Goal: Use online tool/utility: Utilize a website feature to perform a specific function

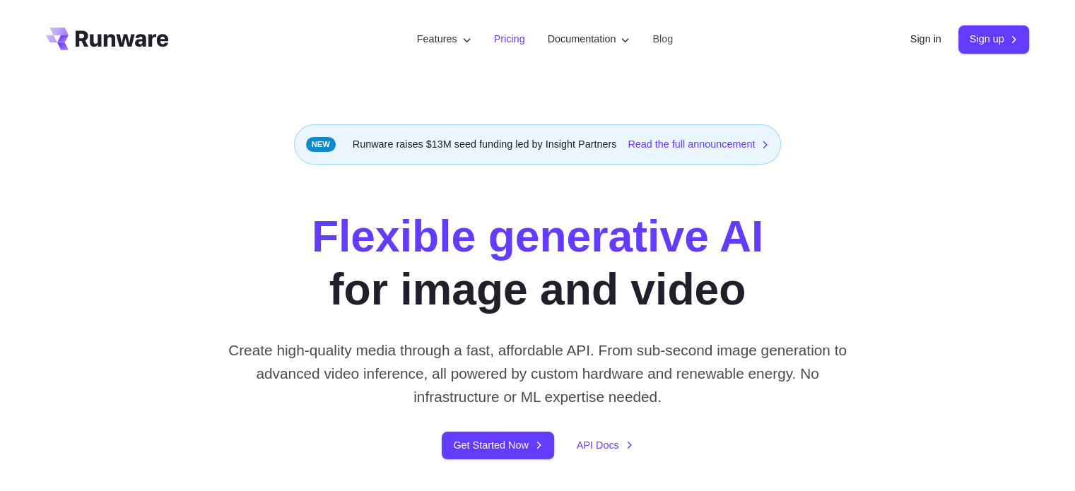
click at [499, 40] on link "Pricing" at bounding box center [509, 39] width 31 height 16
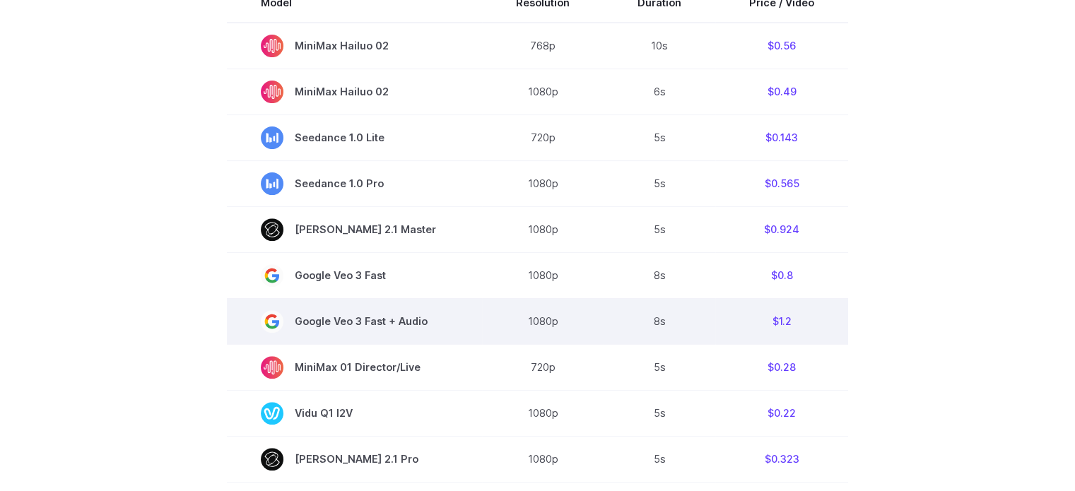
scroll to position [495, 0]
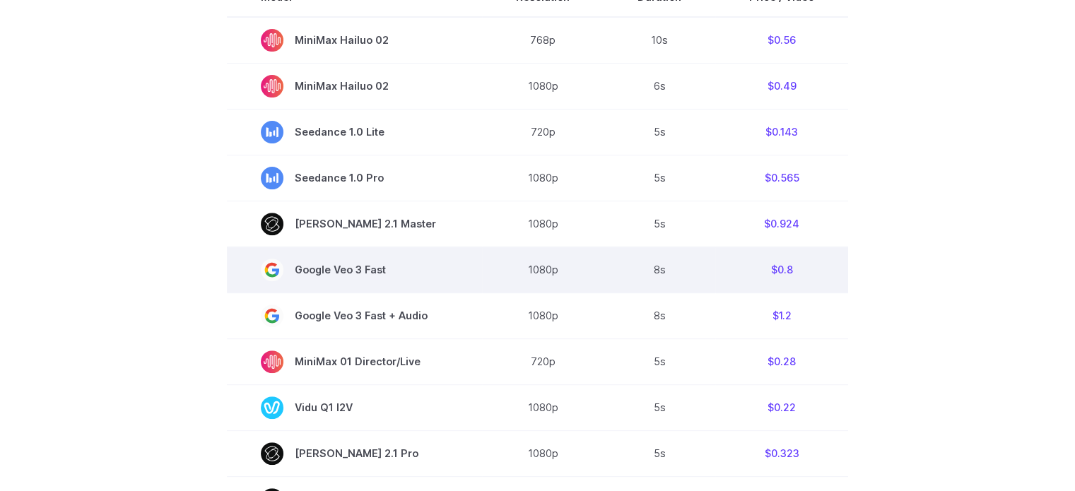
click at [428, 281] on span "Google Veo 3 Fast" at bounding box center [354, 270] width 187 height 23
click at [379, 271] on span "Google Veo 3 Fast" at bounding box center [354, 270] width 187 height 23
click at [406, 271] on span "Google Veo 3 Fast" at bounding box center [354, 270] width 187 height 23
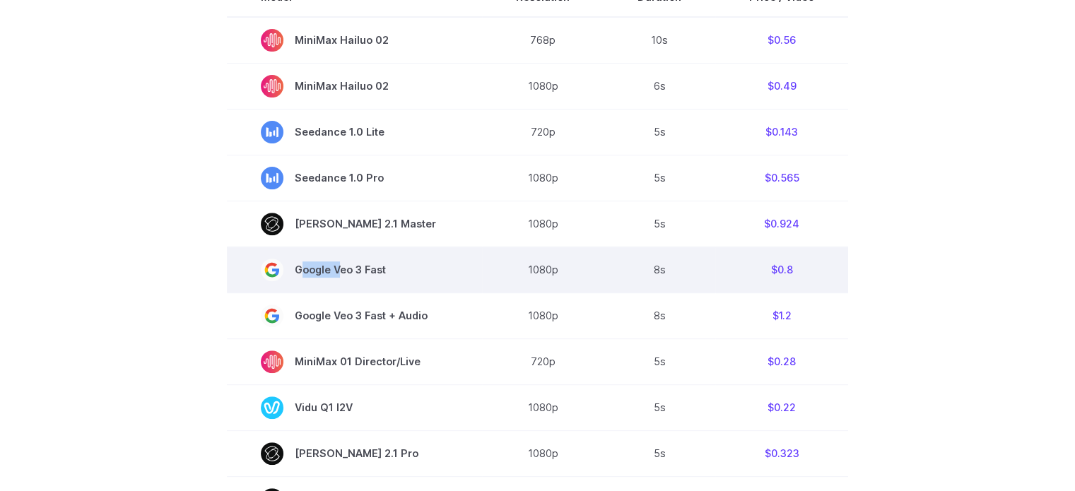
click at [406, 271] on span "Google Veo 3 Fast" at bounding box center [354, 270] width 187 height 23
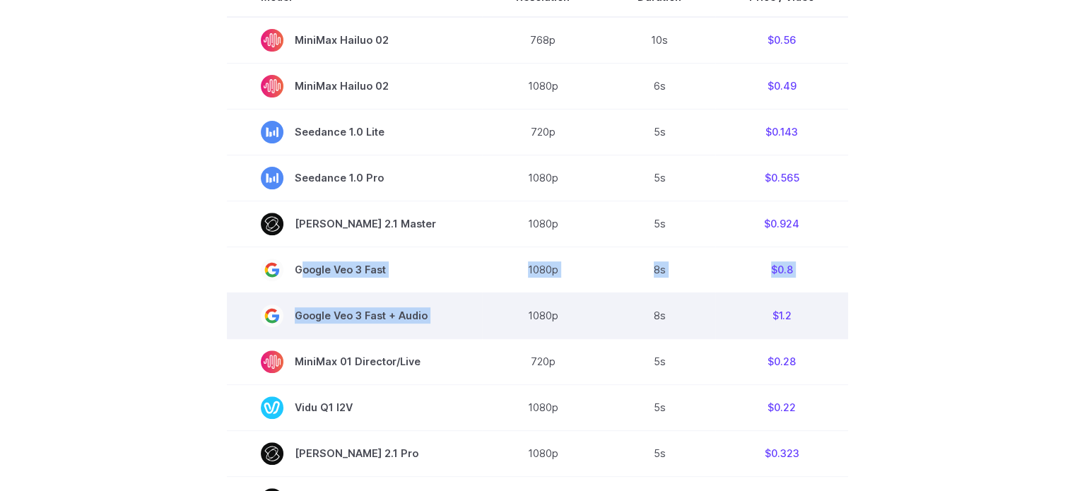
drag, startPoint x: 406, startPoint y: 271, endPoint x: 414, endPoint y: 316, distance: 45.9
click at [414, 316] on tbody "Model Resolution Duration Price / Video MiniMax Hailuo 02 768p 10s $0.56 MiniMa…" at bounding box center [537, 456] width 621 height 959
click at [414, 316] on span "Google Veo 3 Fast + Audio" at bounding box center [354, 316] width 187 height 23
drag, startPoint x: 414, startPoint y: 316, endPoint x: 746, endPoint y: 317, distance: 331.5
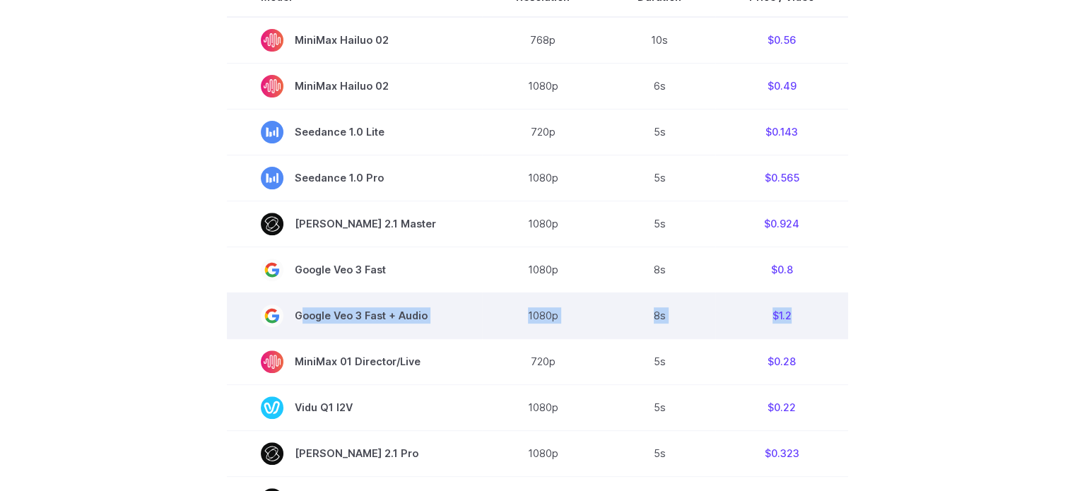
click at [746, 317] on tr "Google Veo 3 Fast + Audio 1080p 8s $1.2" at bounding box center [537, 316] width 621 height 46
click at [746, 317] on td "$1.2" at bounding box center [781, 316] width 133 height 46
drag, startPoint x: 746, startPoint y: 317, endPoint x: 291, endPoint y: 320, distance: 454.6
click at [291, 320] on tr "Google Veo 3 Fast + Audio 1080p 8s $1.2" at bounding box center [537, 316] width 621 height 46
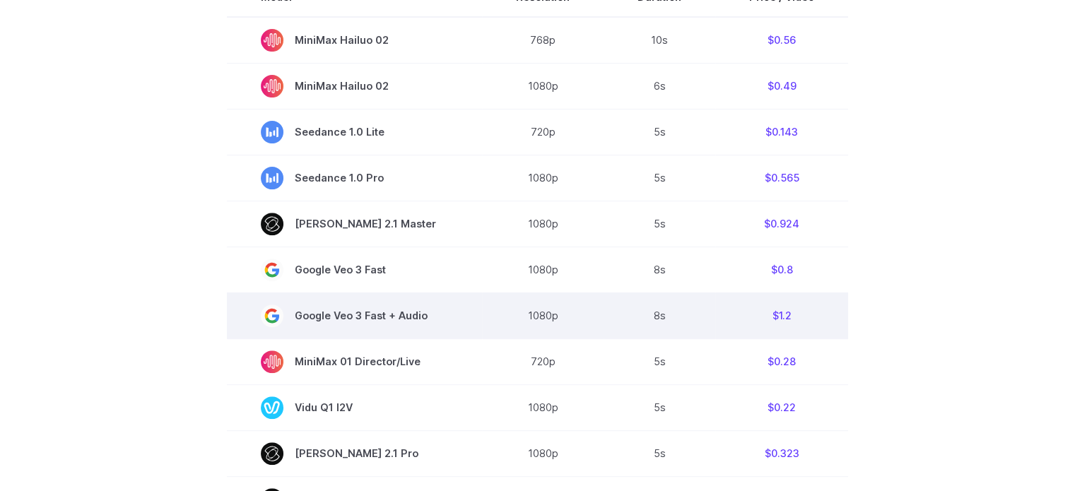
click at [283, 320] on rect at bounding box center [272, 316] width 23 height 23
drag, startPoint x: 291, startPoint y: 320, endPoint x: 798, endPoint y: 318, distance: 506.9
click at [798, 318] on tr "Google Veo 3 Fast + Audio 1080p 8s $1.2" at bounding box center [537, 316] width 621 height 46
click at [798, 318] on td "$1.2" at bounding box center [781, 316] width 133 height 46
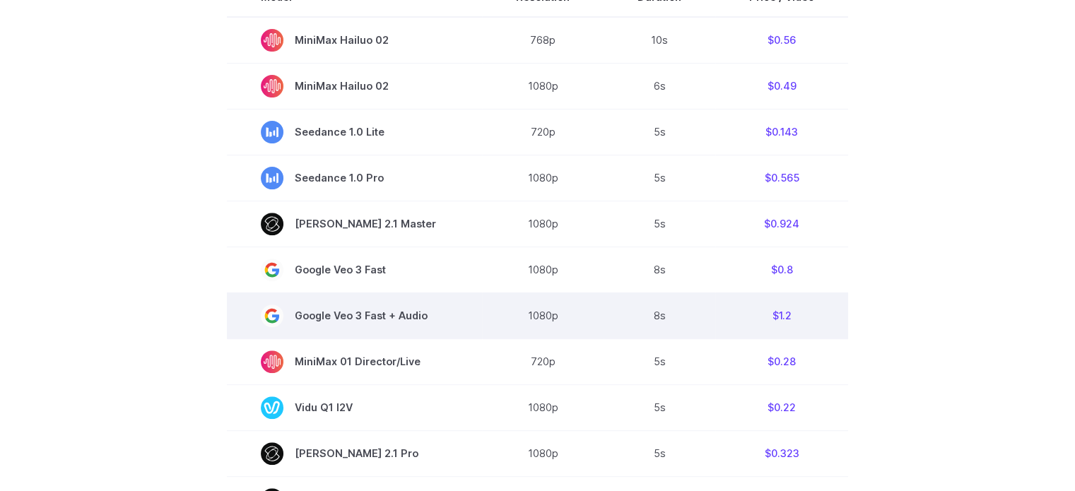
click at [798, 318] on td "$1.2" at bounding box center [781, 316] width 133 height 46
drag, startPoint x: 798, startPoint y: 318, endPoint x: 352, endPoint y: 324, distance: 446.1
click at [352, 324] on tr "Google Veo 3 Fast + Audio 1080p 8s $1.2" at bounding box center [537, 316] width 621 height 46
click at [352, 324] on span "Google Veo 3 Fast + Audio" at bounding box center [354, 316] width 187 height 23
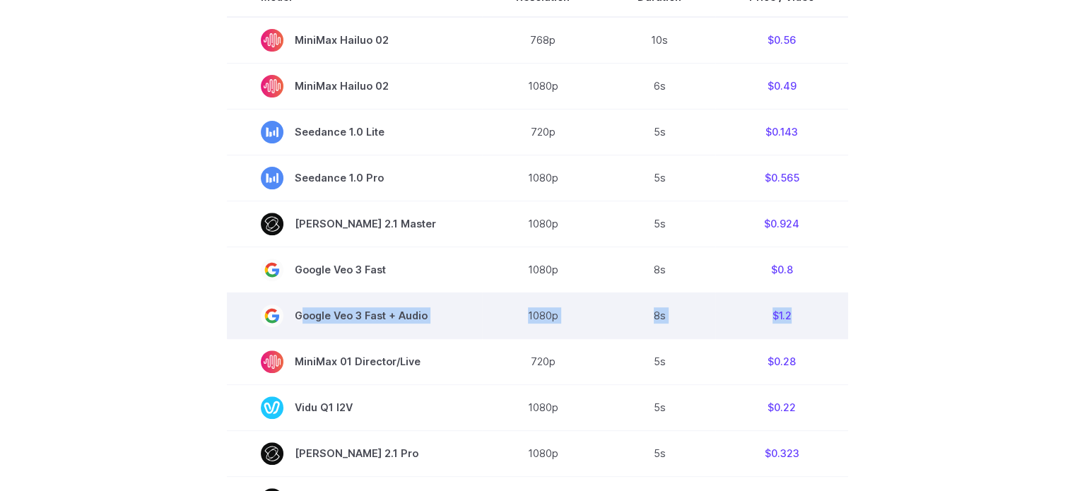
drag, startPoint x: 352, startPoint y: 324, endPoint x: 820, endPoint y: 307, distance: 468.3
click at [820, 307] on tr "Google Veo 3 Fast + Audio 1080p 8s $1.2" at bounding box center [537, 316] width 621 height 46
click at [820, 307] on td "$1.2" at bounding box center [781, 316] width 133 height 46
drag, startPoint x: 820, startPoint y: 307, endPoint x: 293, endPoint y: 333, distance: 527.3
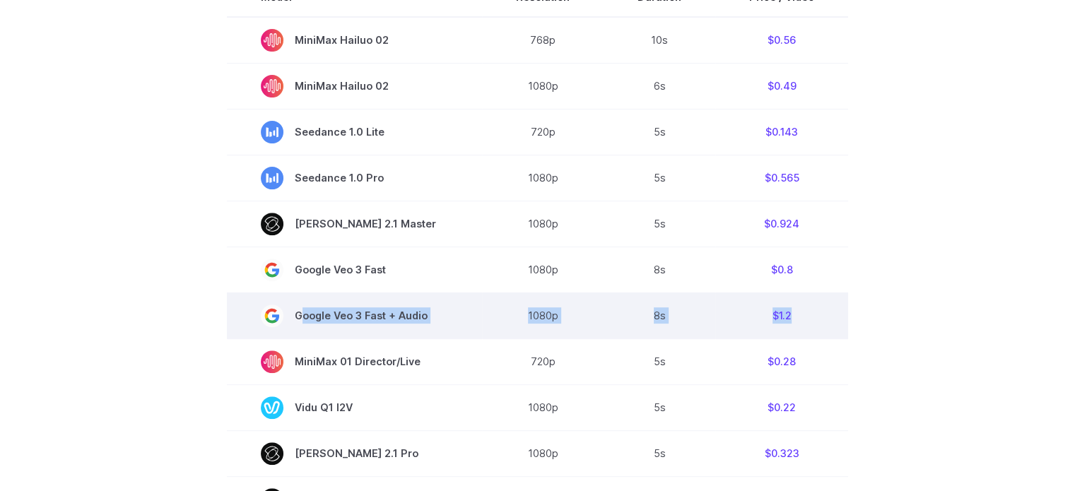
click at [293, 333] on tr "Google Veo 3 Fast + Audio 1080p 8s $1.2" at bounding box center [537, 316] width 621 height 46
click at [293, 333] on td "Google Veo 3 Fast + Audio" at bounding box center [354, 316] width 255 height 46
drag, startPoint x: 293, startPoint y: 333, endPoint x: 805, endPoint y: 308, distance: 512.4
click at [805, 308] on tr "Google Veo 3 Fast + Audio 1080p 8s $1.2" at bounding box center [537, 316] width 621 height 46
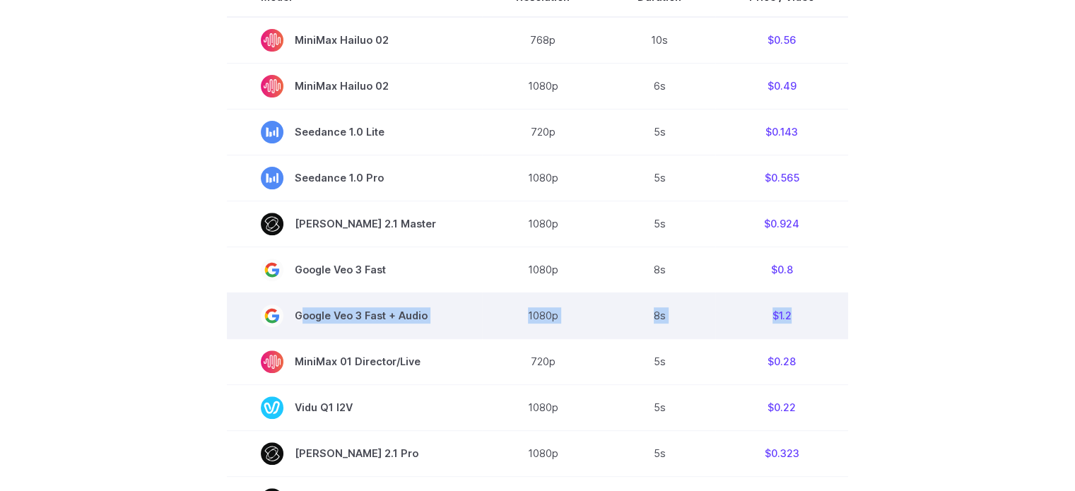
click at [805, 308] on td "$1.2" at bounding box center [781, 316] width 133 height 46
drag, startPoint x: 805, startPoint y: 308, endPoint x: 353, endPoint y: 320, distance: 452.6
click at [353, 320] on tr "Google Veo 3 Fast + Audio 1080p 8s $1.2" at bounding box center [537, 316] width 621 height 46
click at [353, 320] on span "Google Veo 3 Fast + Audio" at bounding box center [354, 316] width 187 height 23
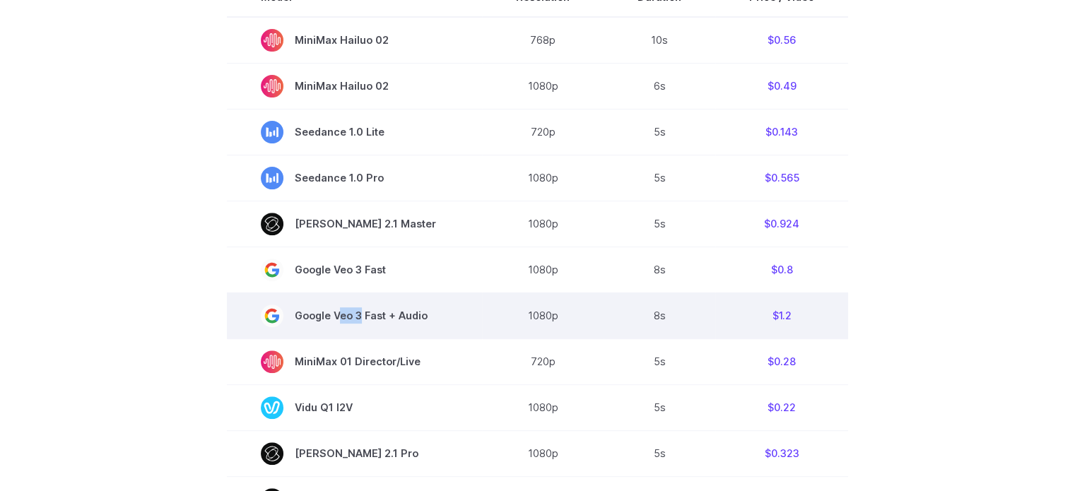
click at [353, 320] on span "Google Veo 3 Fast + Audio" at bounding box center [354, 316] width 187 height 23
drag, startPoint x: 353, startPoint y: 320, endPoint x: 783, endPoint y: 310, distance: 430.6
click at [783, 310] on tr "Google Veo 3 Fast + Audio 1080p 8s $1.2" at bounding box center [537, 316] width 621 height 46
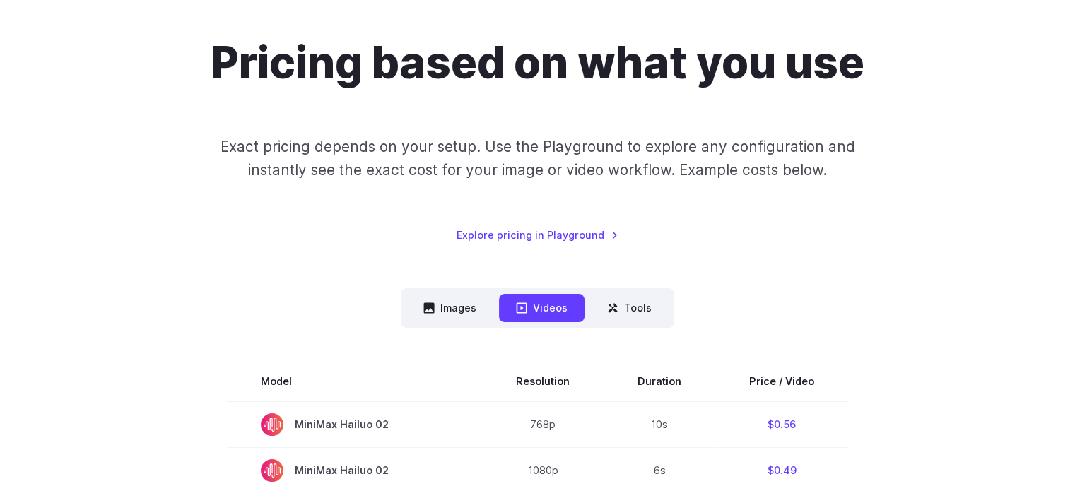
scroll to position [0, 0]
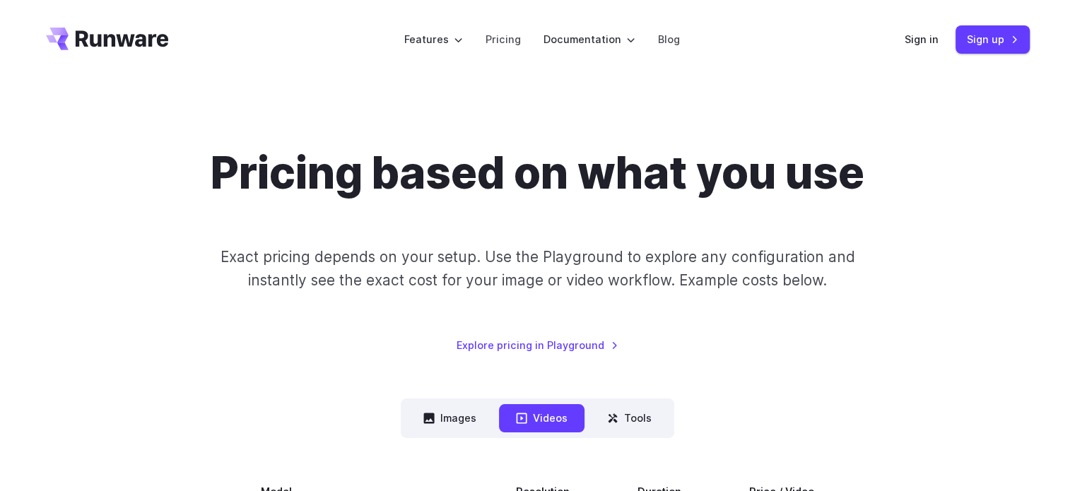
click at [919, 49] on div "Sign in Sign up" at bounding box center [967, 39] width 125 height 28
click at [922, 40] on link "Sign in" at bounding box center [922, 39] width 34 height 16
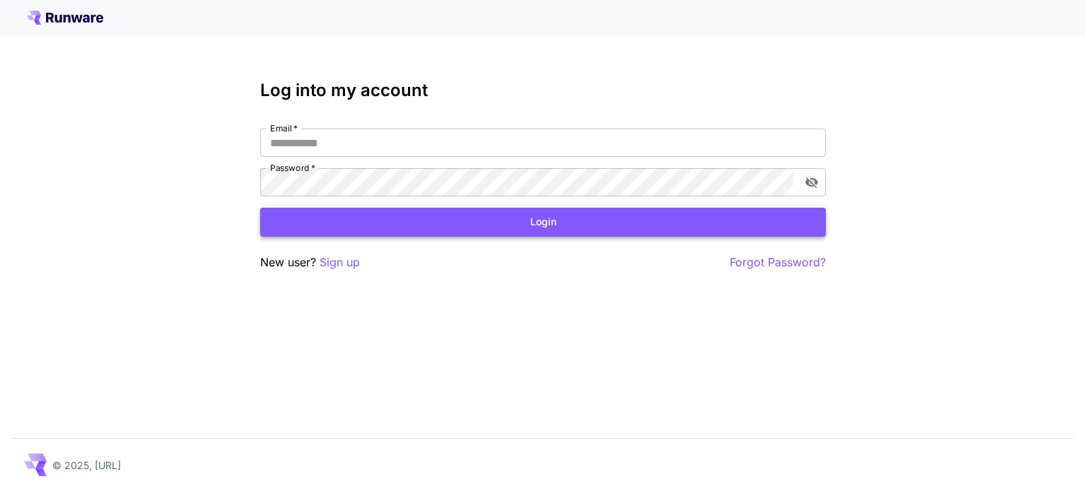
type input "**********"
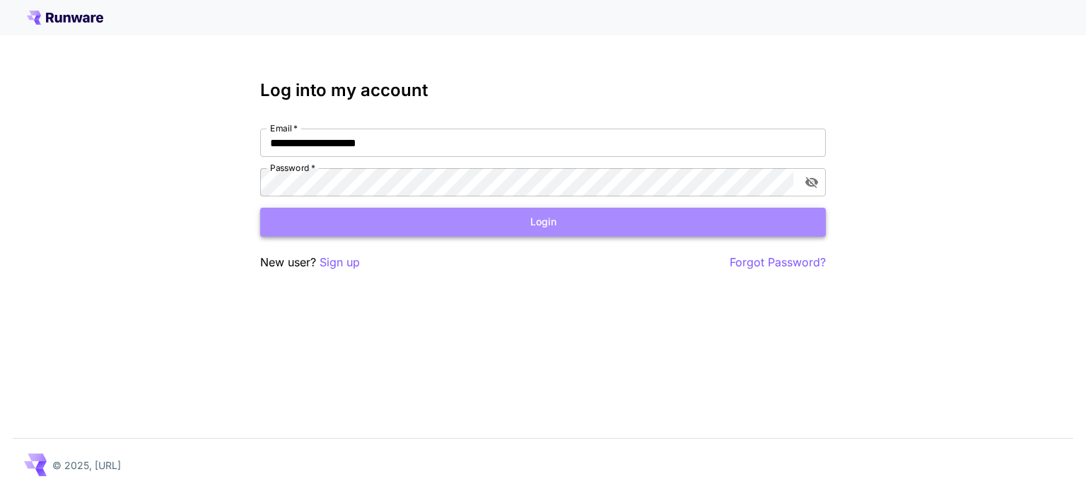
click at [509, 227] on button "Login" at bounding box center [543, 222] width 566 height 29
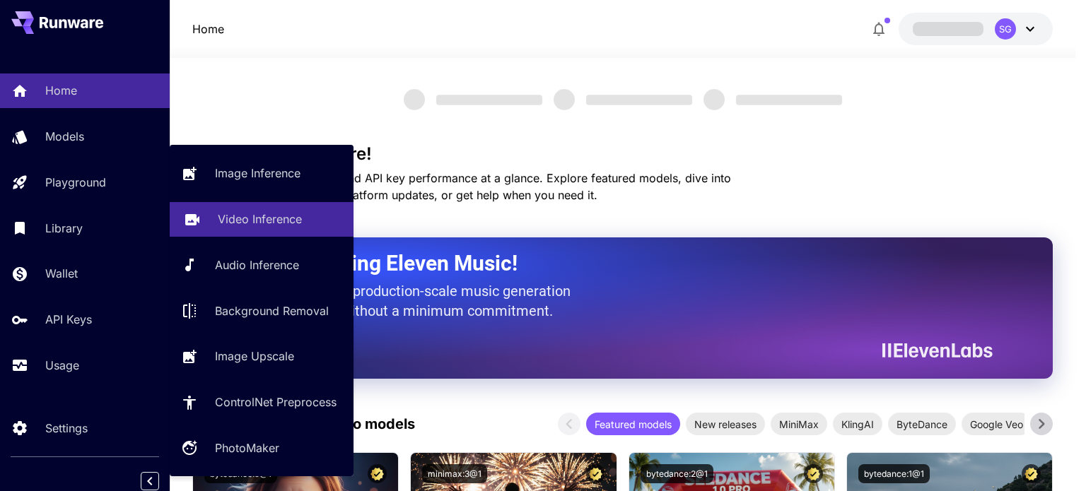
click at [272, 224] on p "Video Inference" at bounding box center [260, 219] width 84 height 17
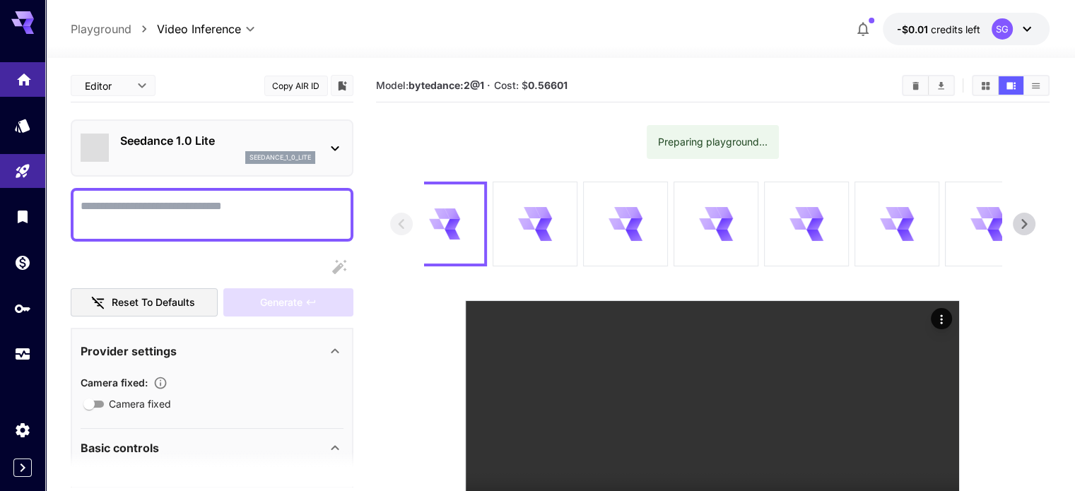
click at [23, 71] on icon "Home" at bounding box center [24, 75] width 14 height 12
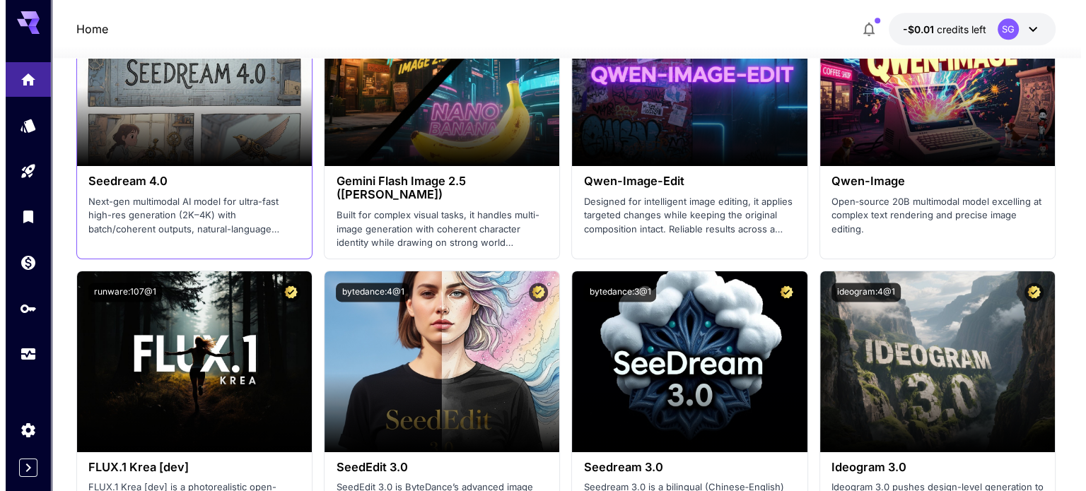
scroll to position [1626, 0]
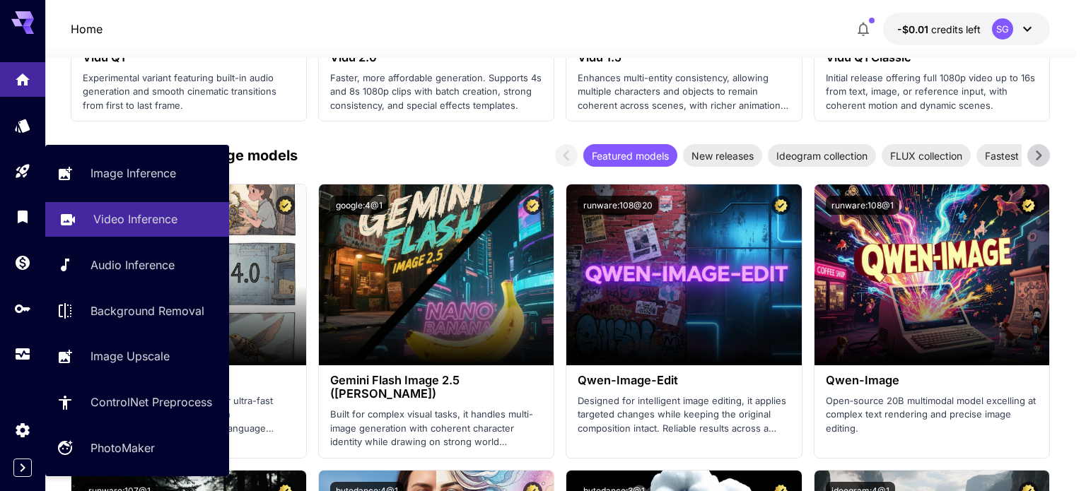
click at [143, 223] on p "Video Inference" at bounding box center [135, 219] width 84 height 17
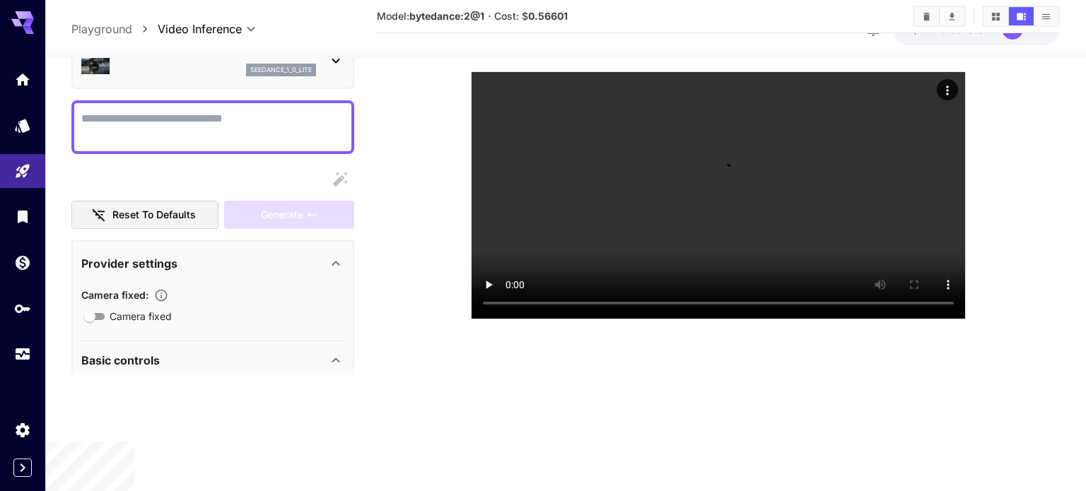
scroll to position [112, 0]
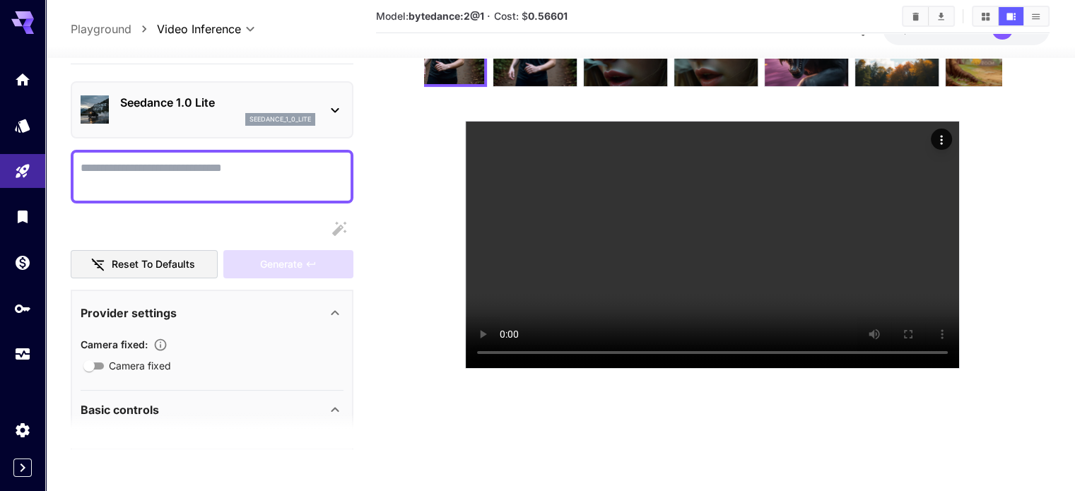
click at [194, 126] on div "Seedance 1.0 Lite seedance_1_0_lite" at bounding box center [217, 110] width 195 height 32
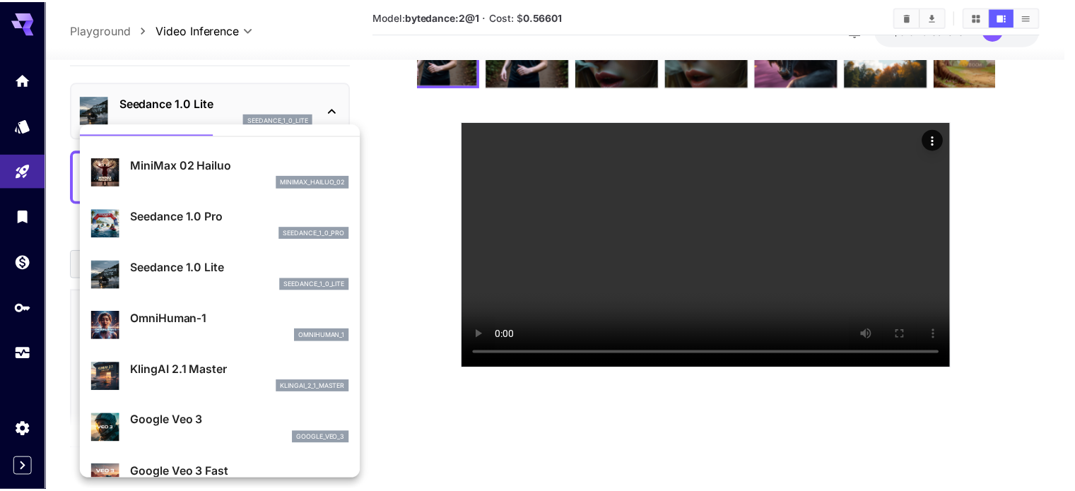
scroll to position [141, 0]
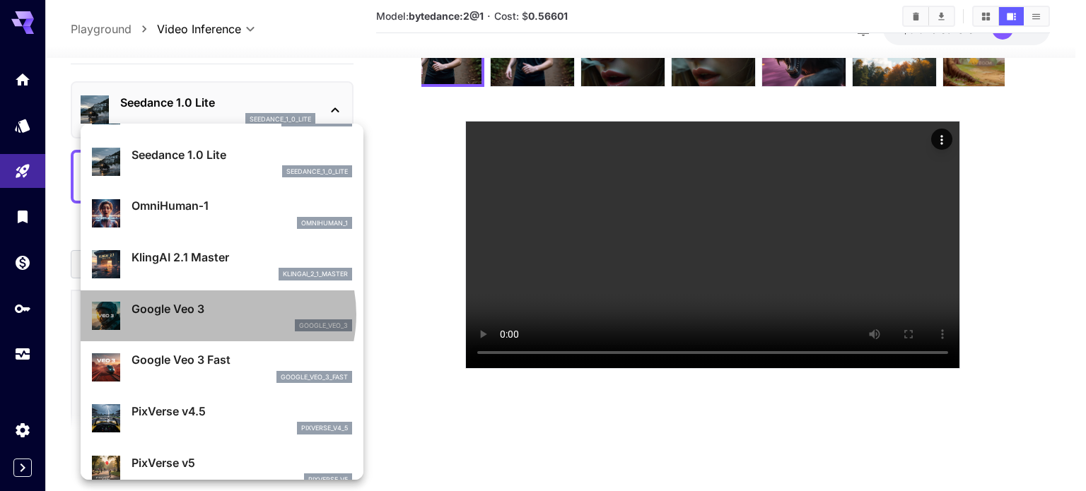
click at [216, 315] on p "Google Veo 3" at bounding box center [241, 308] width 221 height 17
type input "**********"
type input "****"
type input "***"
type input "*"
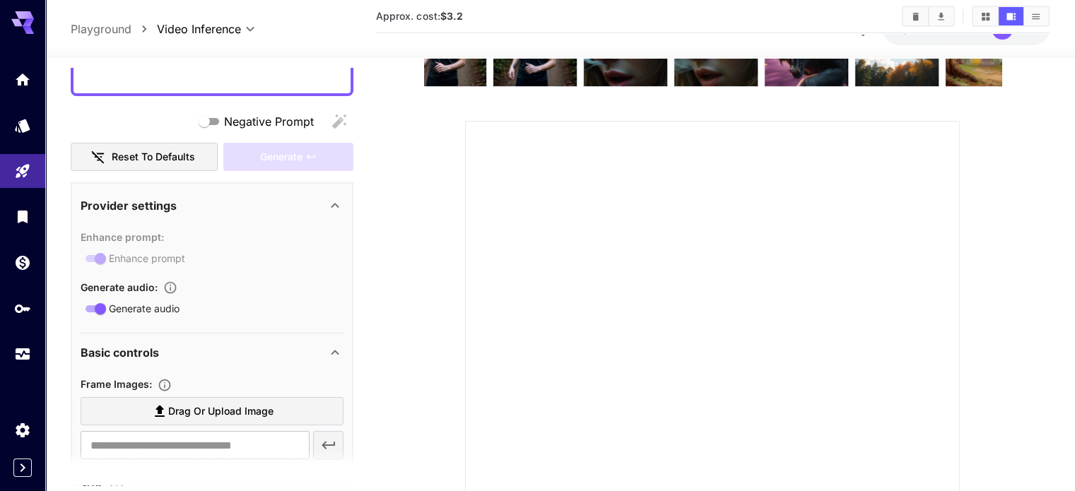
scroll to position [105, 0]
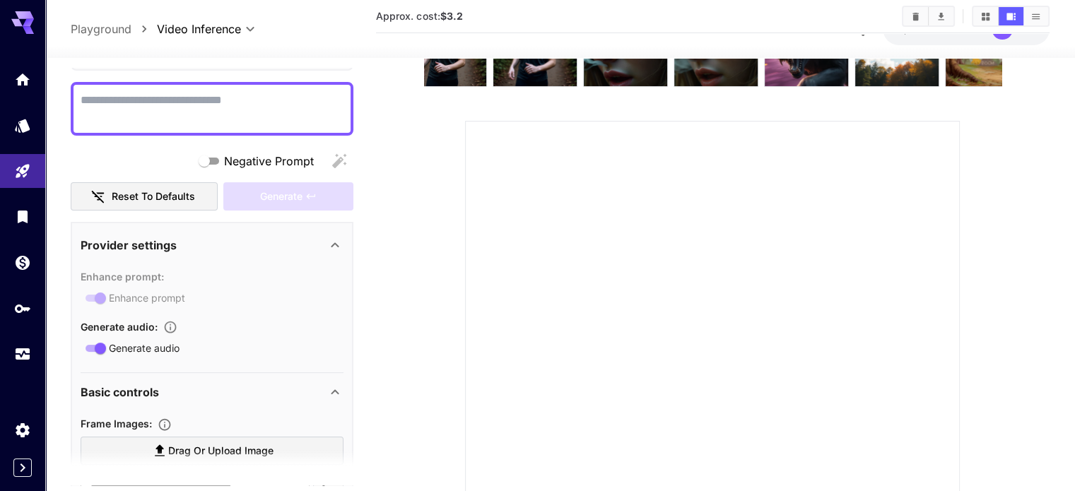
click at [171, 325] on icon "button" at bounding box center [170, 327] width 14 height 14
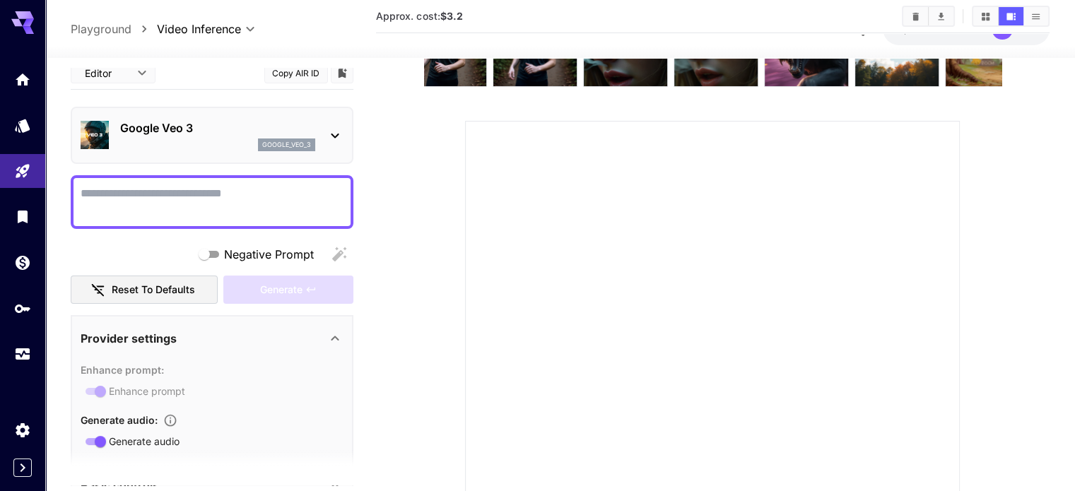
scroll to position [0, 0]
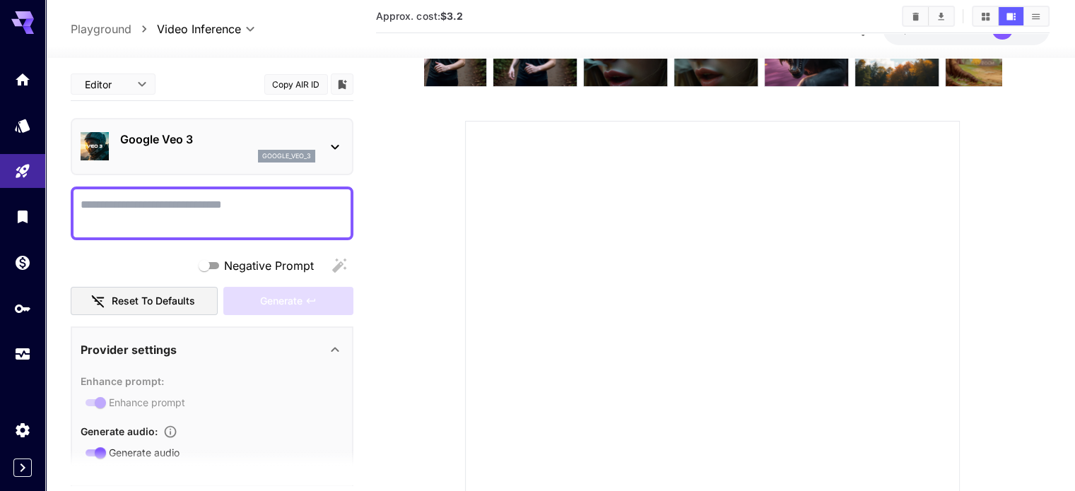
click at [198, 208] on textarea "Negative Prompt" at bounding box center [212, 214] width 263 height 34
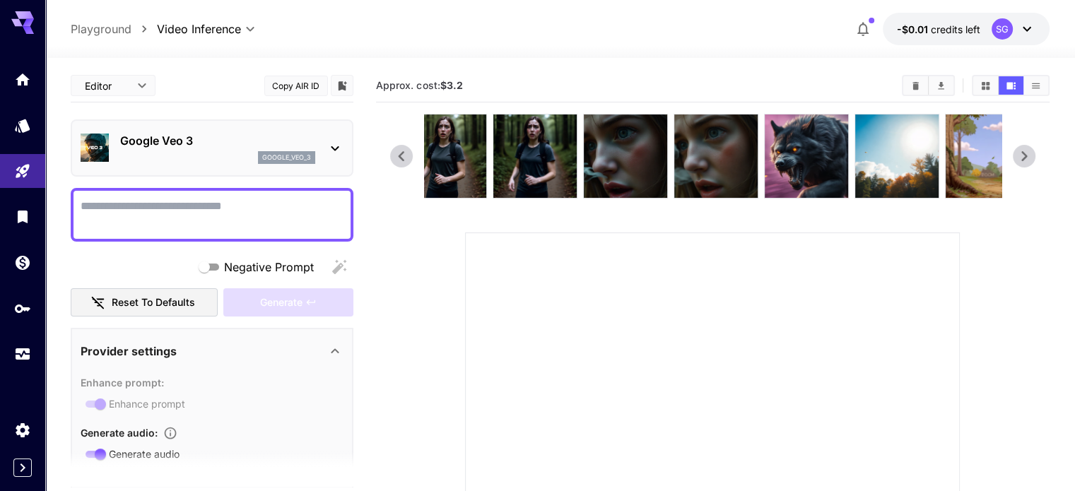
click at [317, 151] on div "Google Veo 3 google_veo_3" at bounding box center [212, 148] width 263 height 43
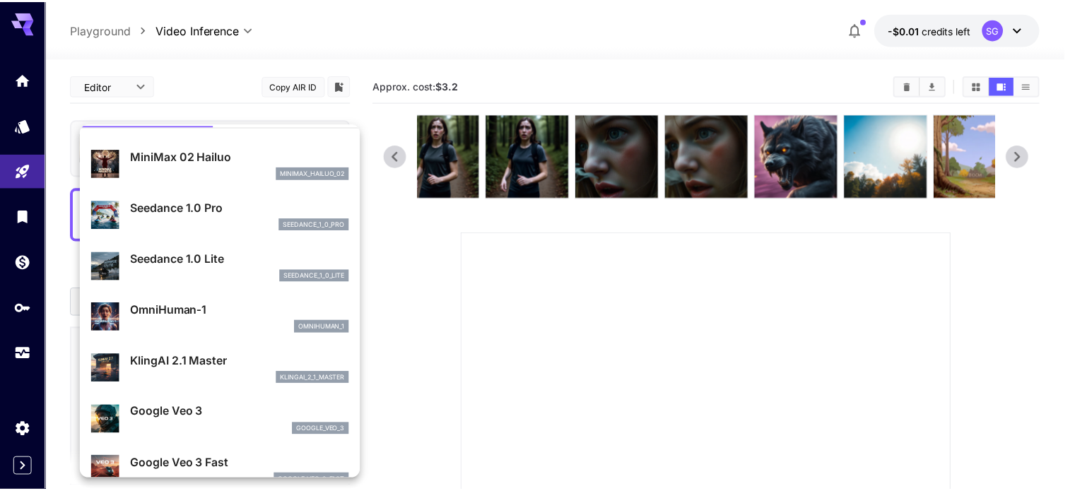
scroll to position [141, 0]
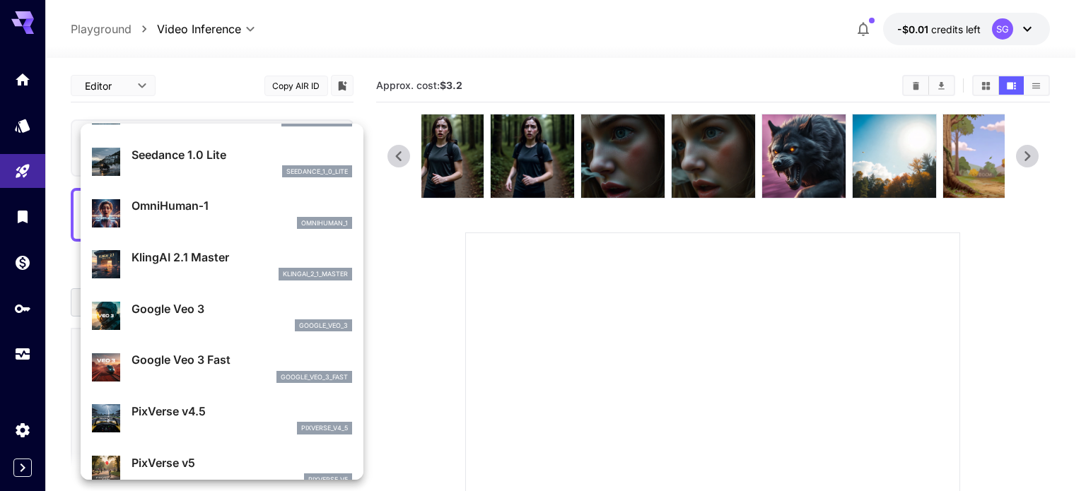
click at [212, 358] on p "Google Veo 3 Fast" at bounding box center [241, 359] width 221 height 17
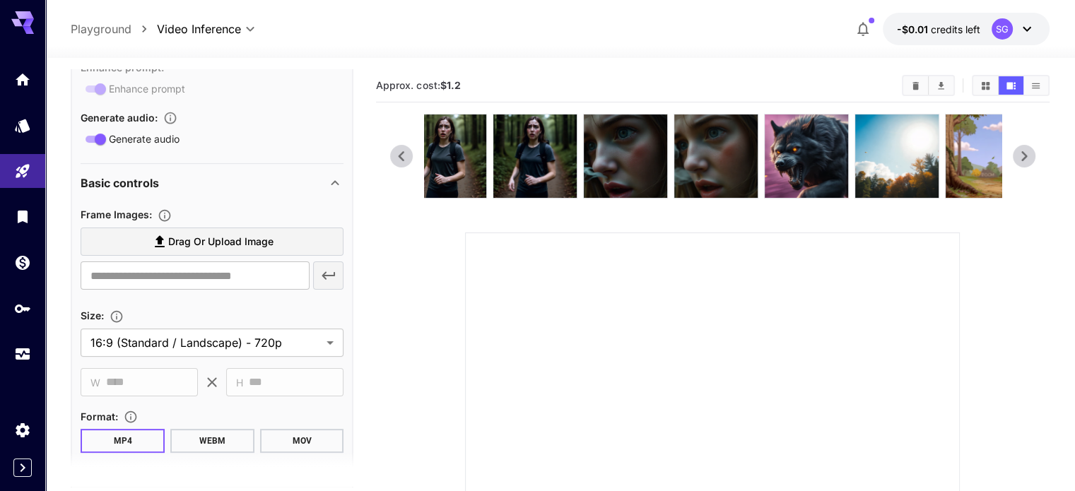
scroll to position [283, 0]
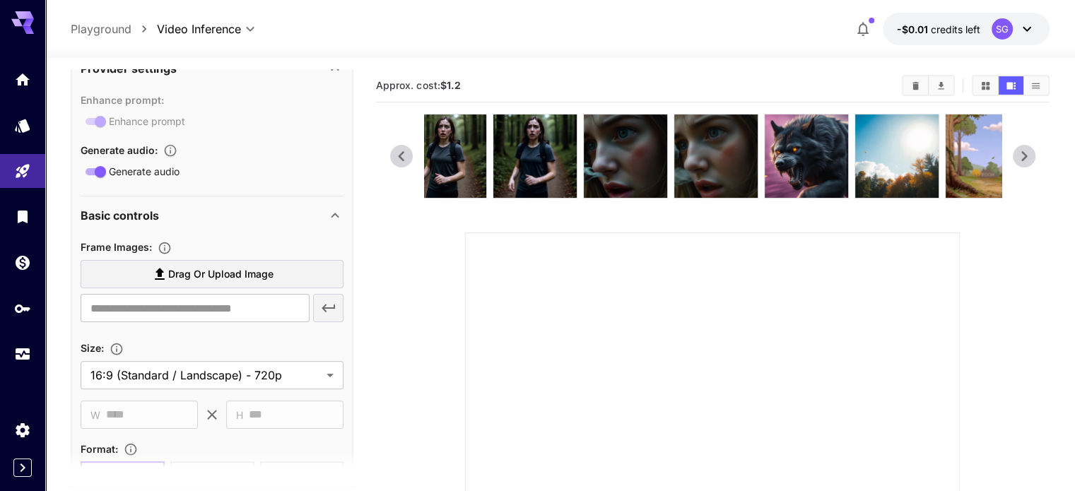
click at [175, 151] on icon "button" at bounding box center [170, 151] width 14 height 14
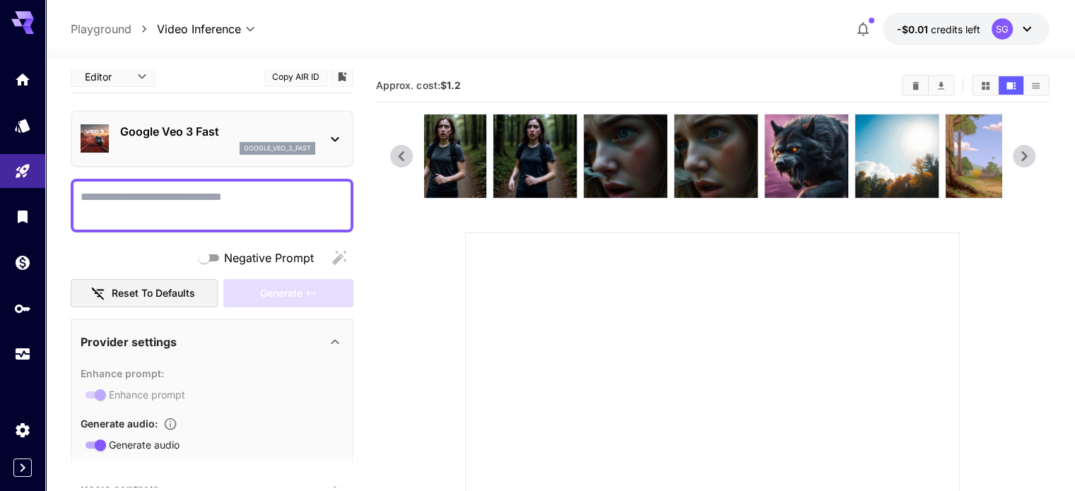
scroll to position [0, 0]
